Goal: Task Accomplishment & Management: Use online tool/utility

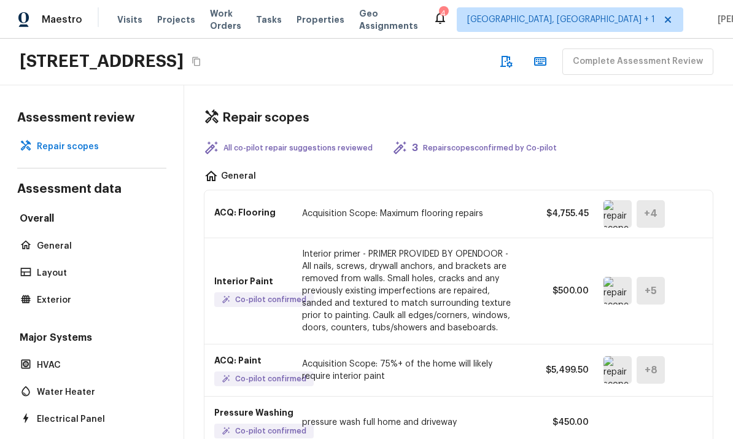
click at [282, 21] on span "Tasks" at bounding box center [269, 19] width 26 height 9
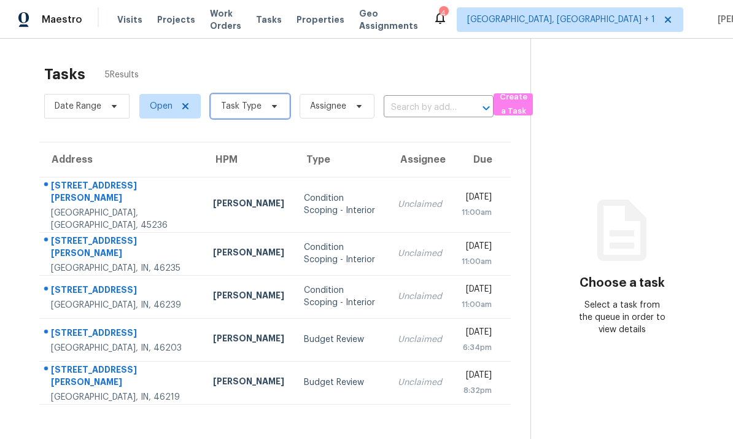
click at [234, 106] on span "Task Type" at bounding box center [241, 106] width 41 height 12
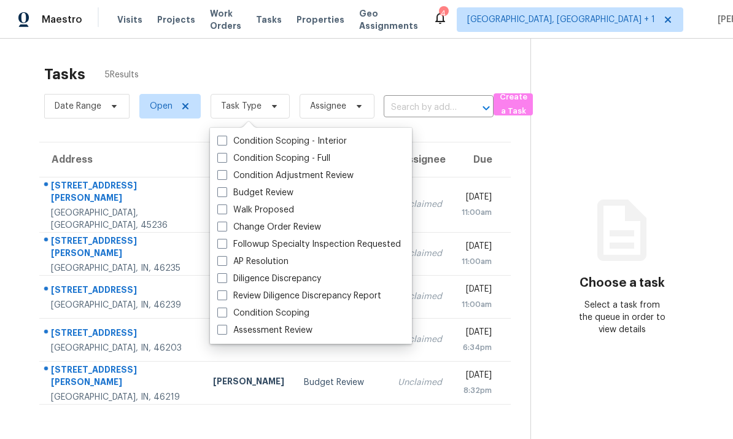
click at [220, 193] on span at bounding box center [222, 192] width 10 height 10
click at [220, 193] on input "Budget Review" at bounding box center [221, 191] width 8 height 8
checkbox input "true"
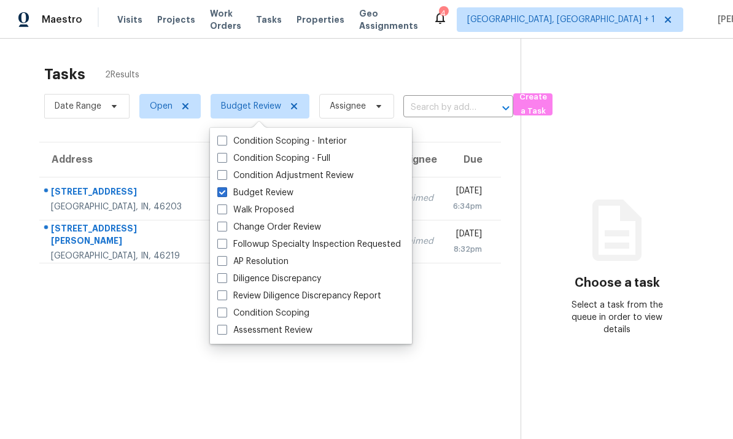
click at [225, 211] on span at bounding box center [222, 209] width 10 height 10
click at [225, 211] on input "Walk Proposed" at bounding box center [221, 208] width 8 height 8
checkbox input "true"
click at [228, 228] on label "Change Order Review" at bounding box center [269, 227] width 104 height 12
click at [225, 228] on input "Change Order Review" at bounding box center [221, 225] width 8 height 8
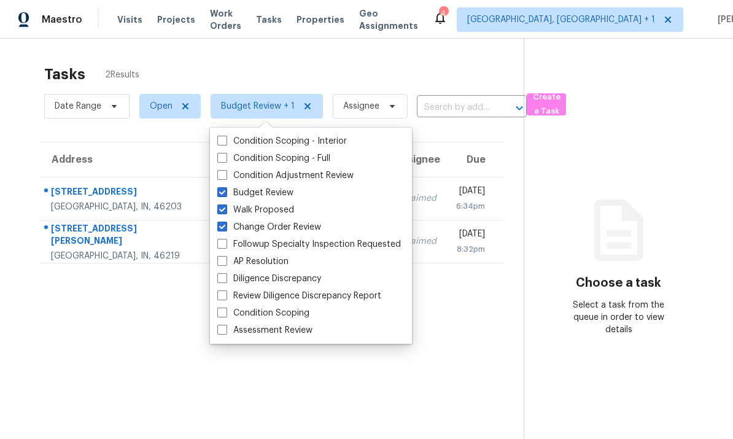
checkbox input "true"
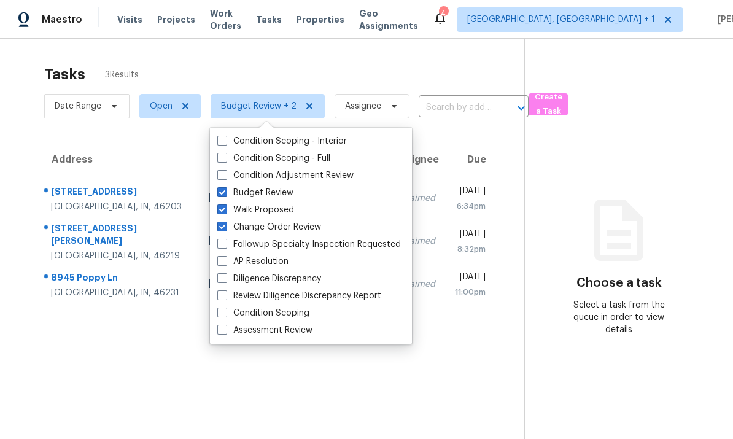
click at [47, 393] on section "Tasks 3 Results Date Range Open Budget Review + 2 Assignee ​ Create a Task Addr…" at bounding box center [272, 267] width 505 height 419
